Goal: Information Seeking & Learning: Find specific page/section

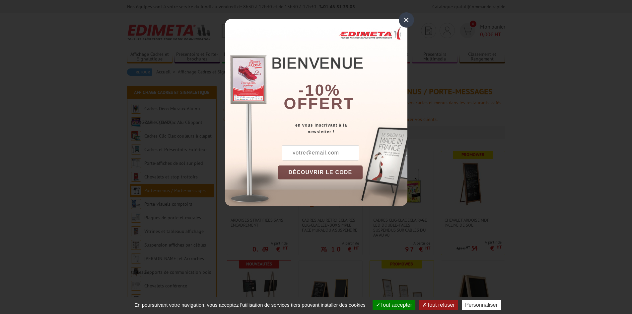
click at [402, 21] on div "×" at bounding box center [406, 19] width 15 height 15
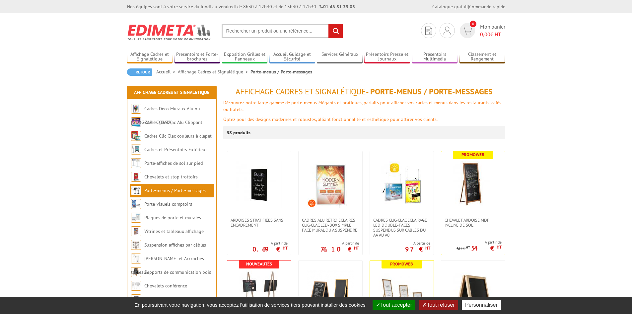
click at [272, 33] on input "text" at bounding box center [282, 31] width 121 height 14
paste input "Chaise empilable en acier LIX"
type input "Chaise empilable en acier LIX"
click at [334, 28] on input "rechercher" at bounding box center [336, 31] width 14 height 14
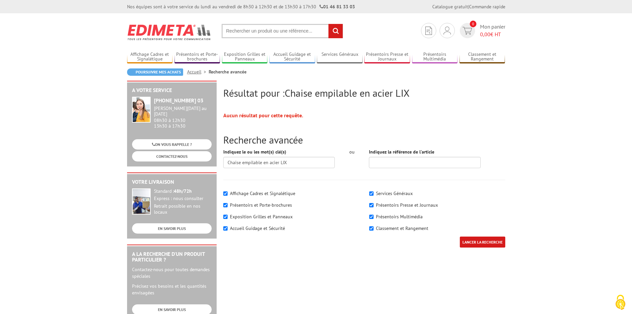
drag, startPoint x: 314, startPoint y: 33, endPoint x: 267, endPoint y: 30, distance: 47.5
click at [271, 30] on input "text" at bounding box center [282, 31] width 121 height 14
click at [264, 30] on input "text" at bounding box center [282, 31] width 121 height 14
paste input "Chaise empilable en acier LIX"
drag, startPoint x: 281, startPoint y: 30, endPoint x: 292, endPoint y: 30, distance: 10.3
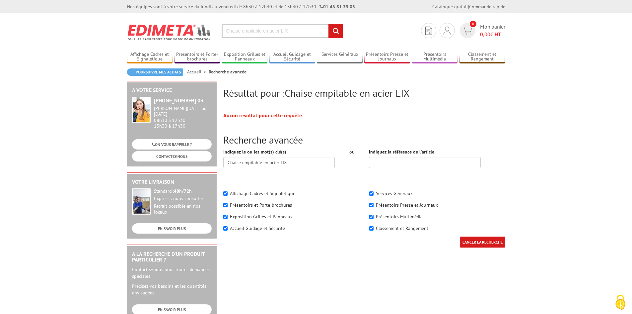
click at [292, 30] on input "Chaise empilable en acier LIX" at bounding box center [282, 31] width 121 height 14
type input "Chaise empilable en acier"
click at [329, 24] on input "rechercher" at bounding box center [336, 31] width 14 height 14
click at [294, 30] on input "text" at bounding box center [282, 31] width 121 height 14
